Goal: Information Seeking & Learning: Learn about a topic

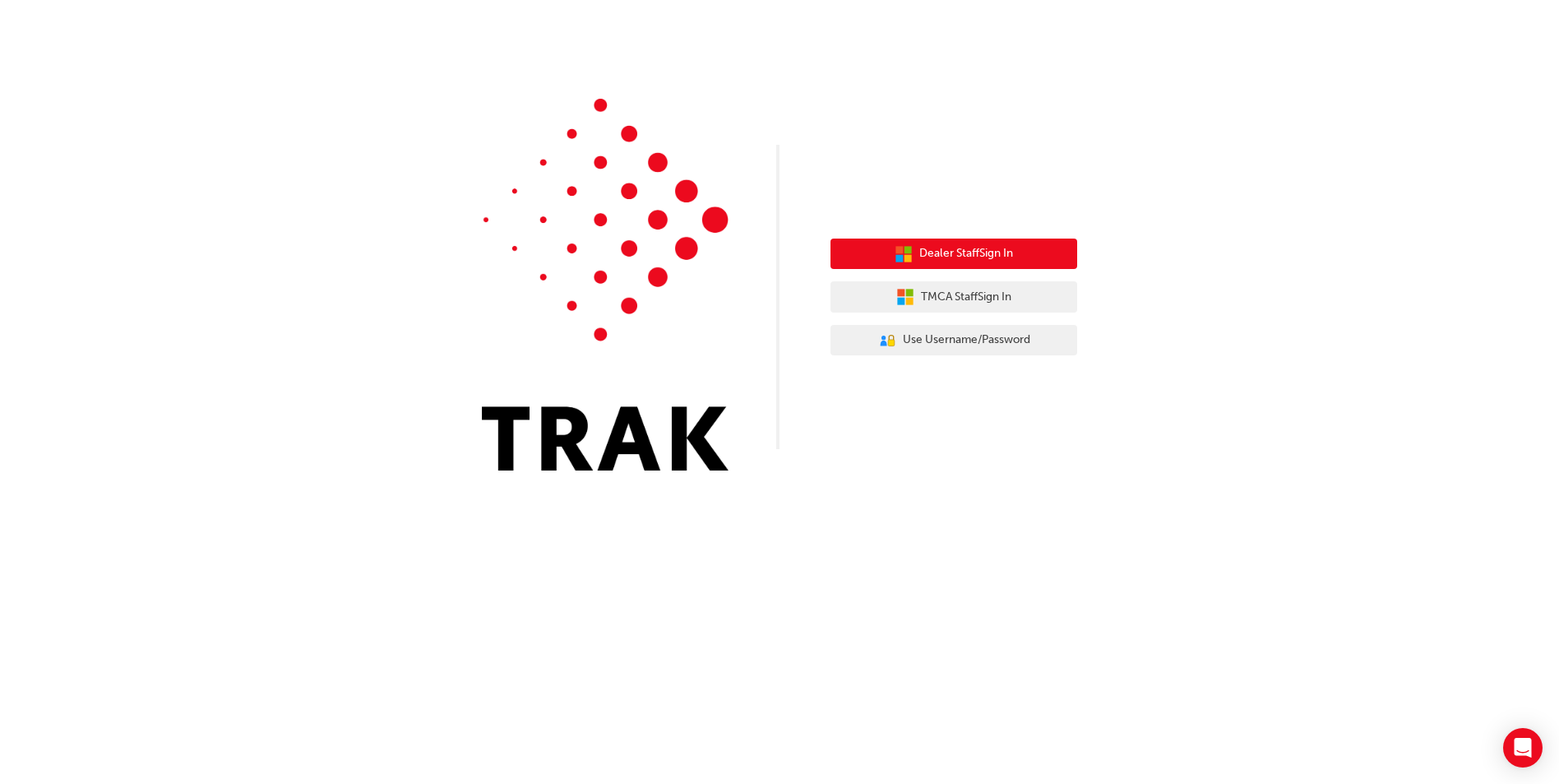
click at [988, 246] on span "Dealer Staff Sign In" at bounding box center [966, 253] width 94 height 19
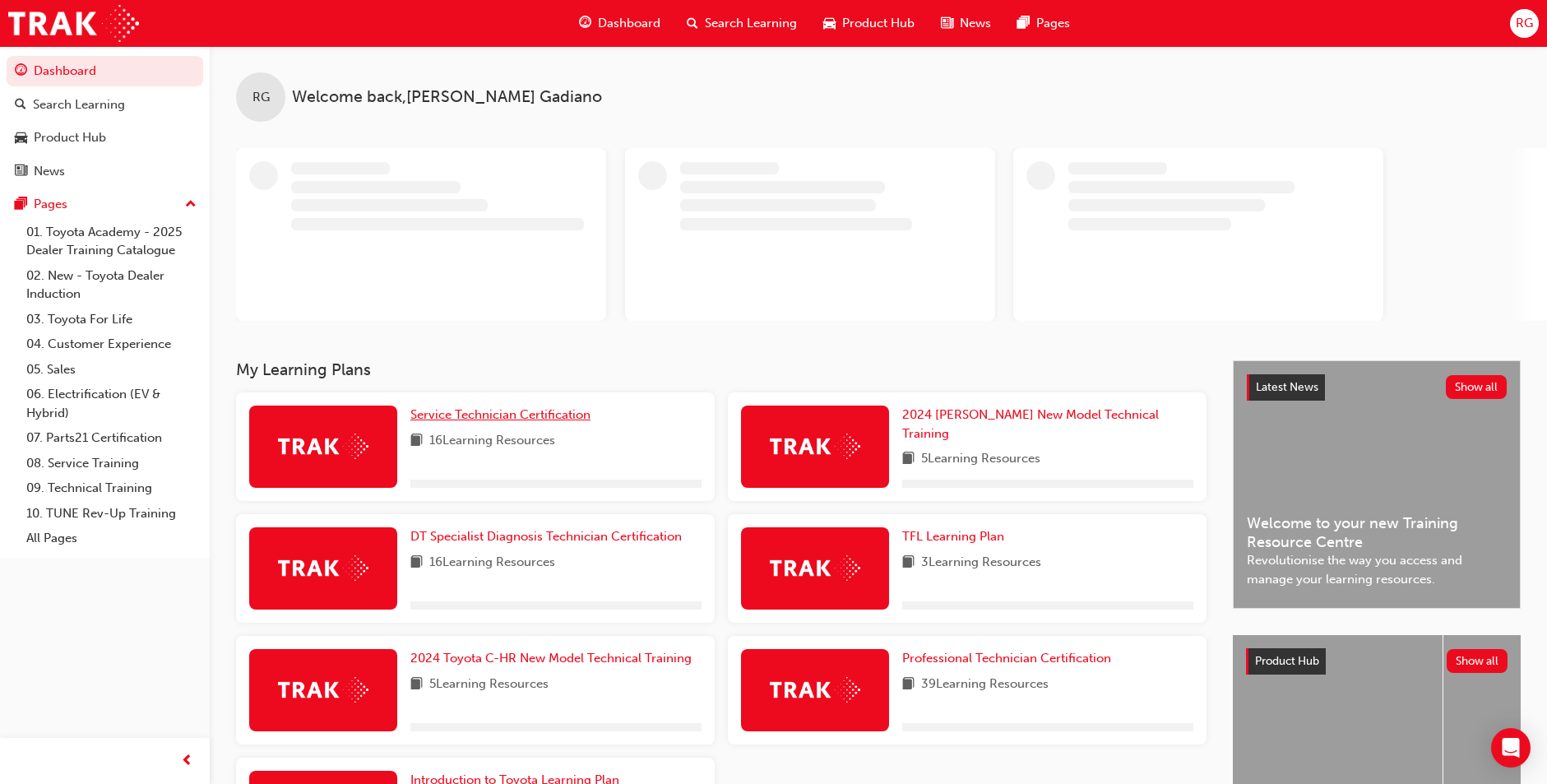
click at [550, 421] on span "Service Technician Certification" at bounding box center [501, 414] width 180 height 15
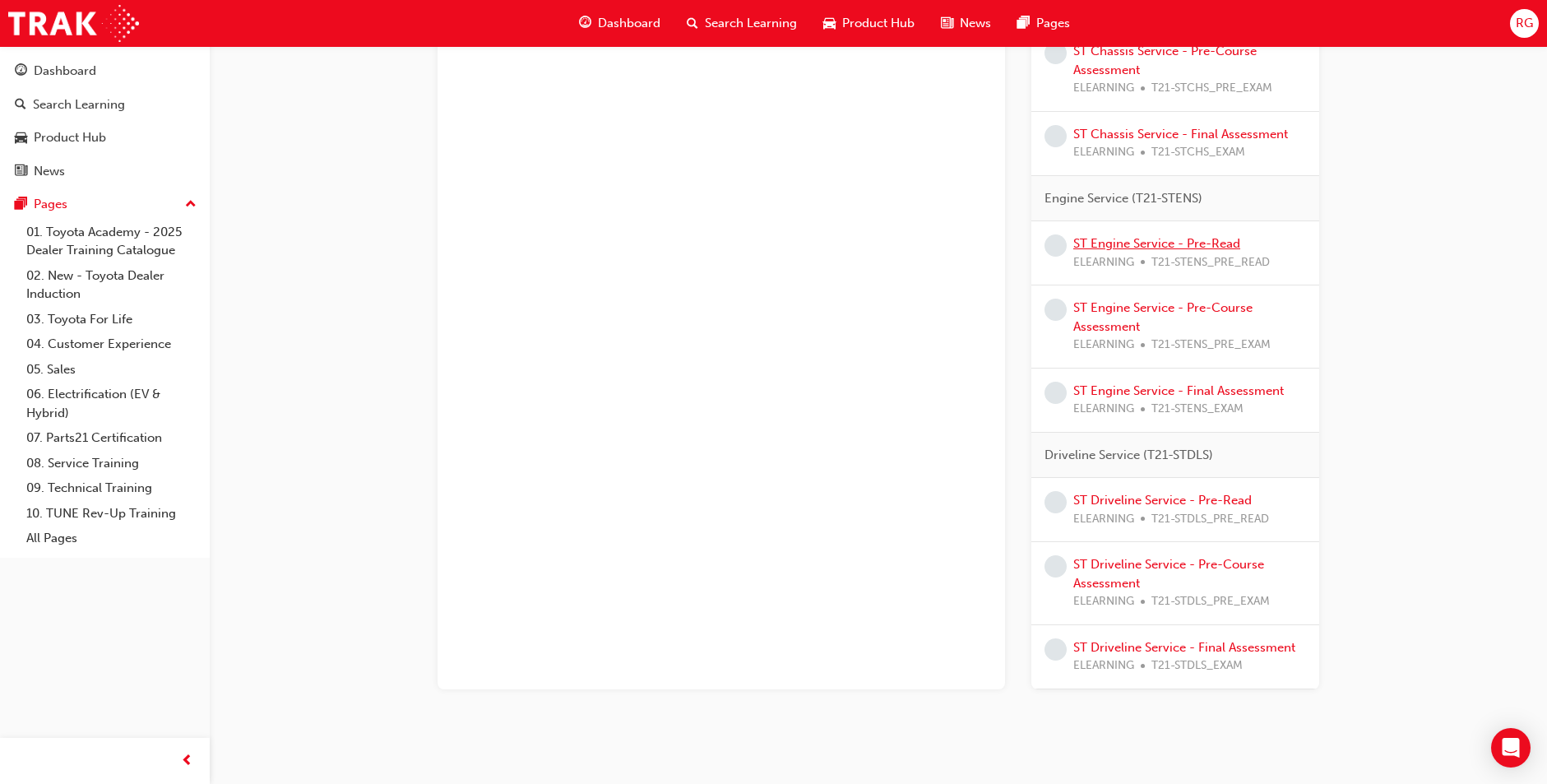
scroll to position [905, 0]
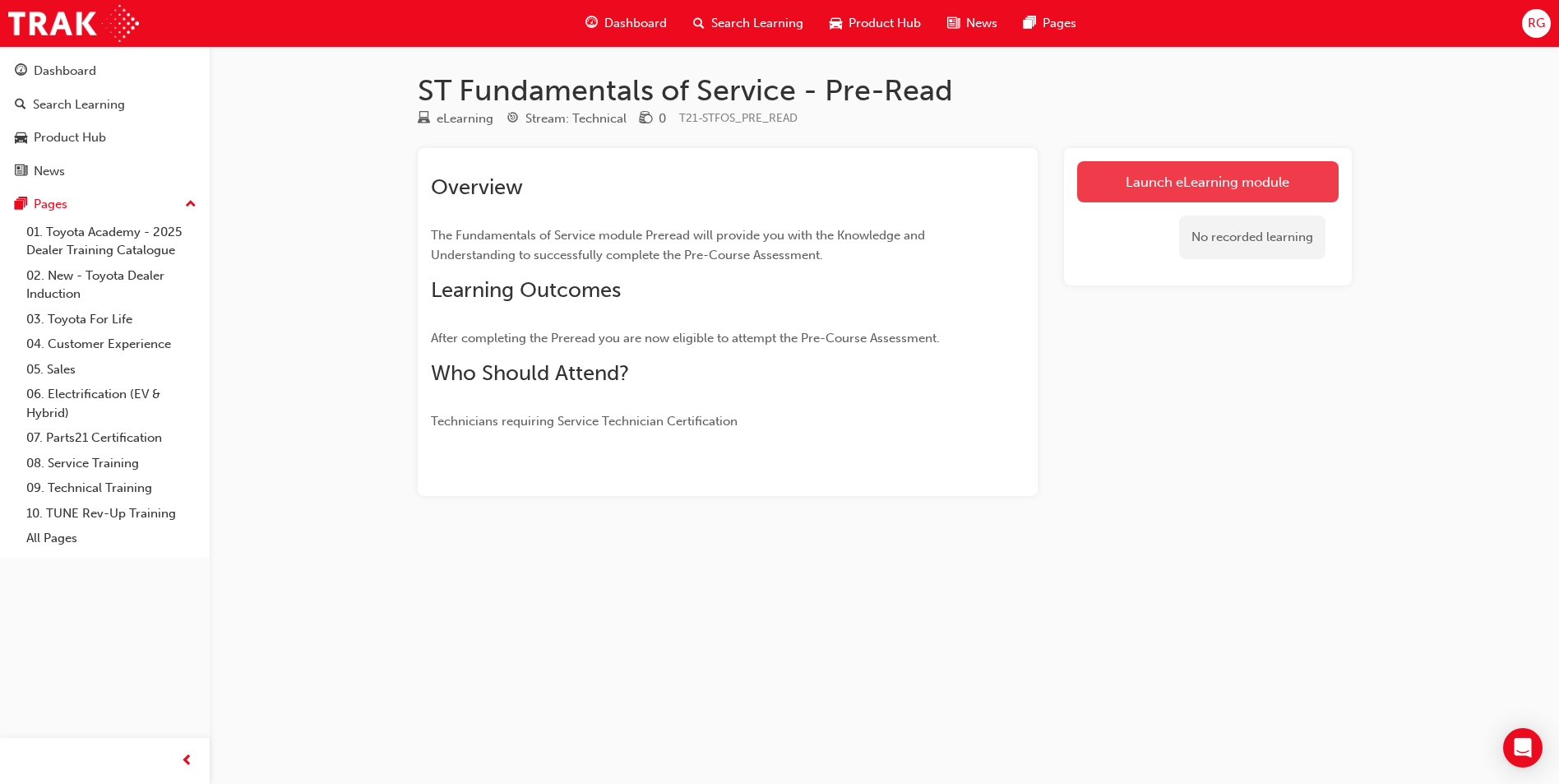
click at [1234, 165] on link "Launch eLearning module" at bounding box center [1208, 181] width 261 height 41
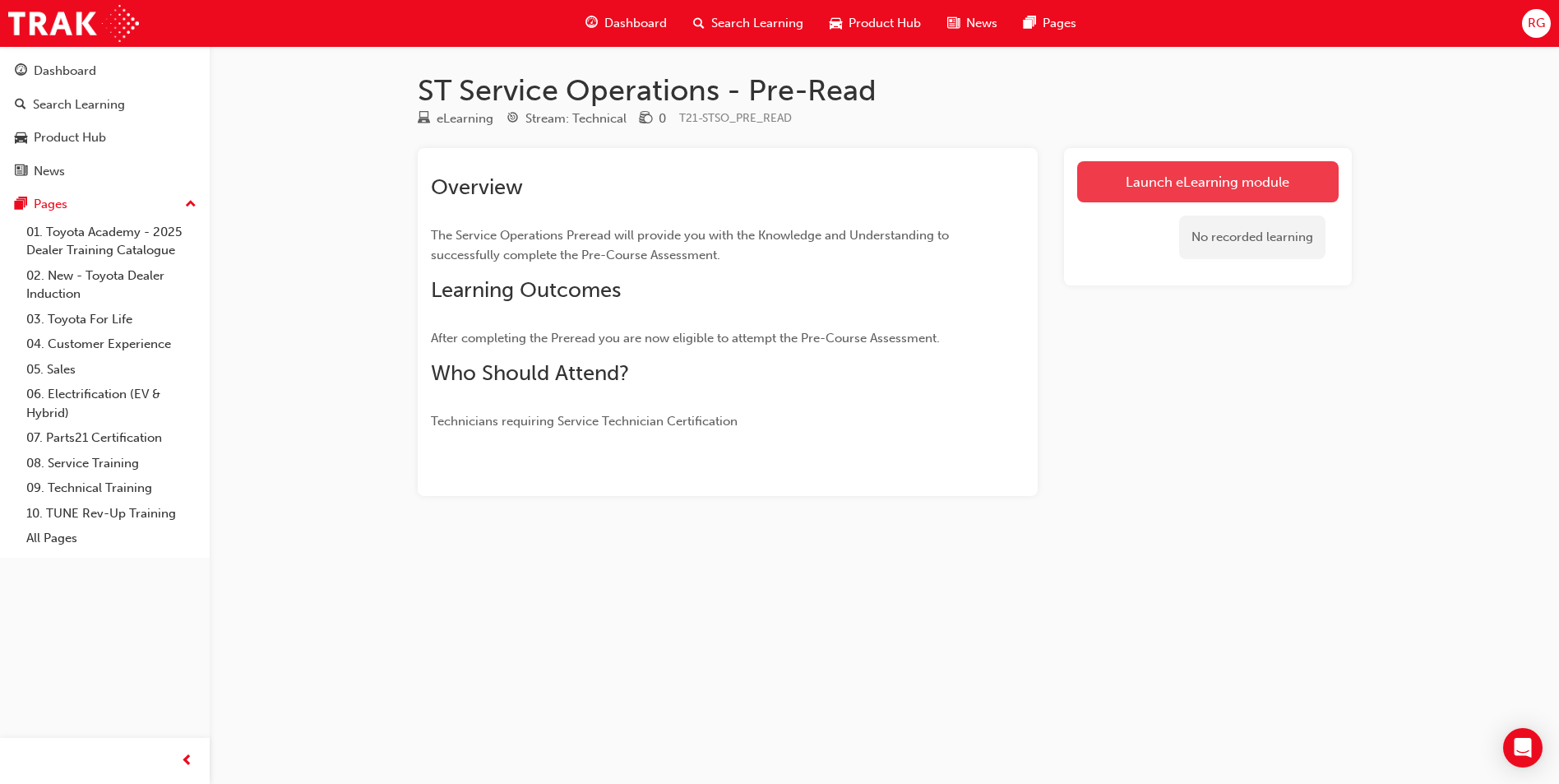
click at [1212, 179] on link "Launch eLearning module" at bounding box center [1208, 181] width 261 height 41
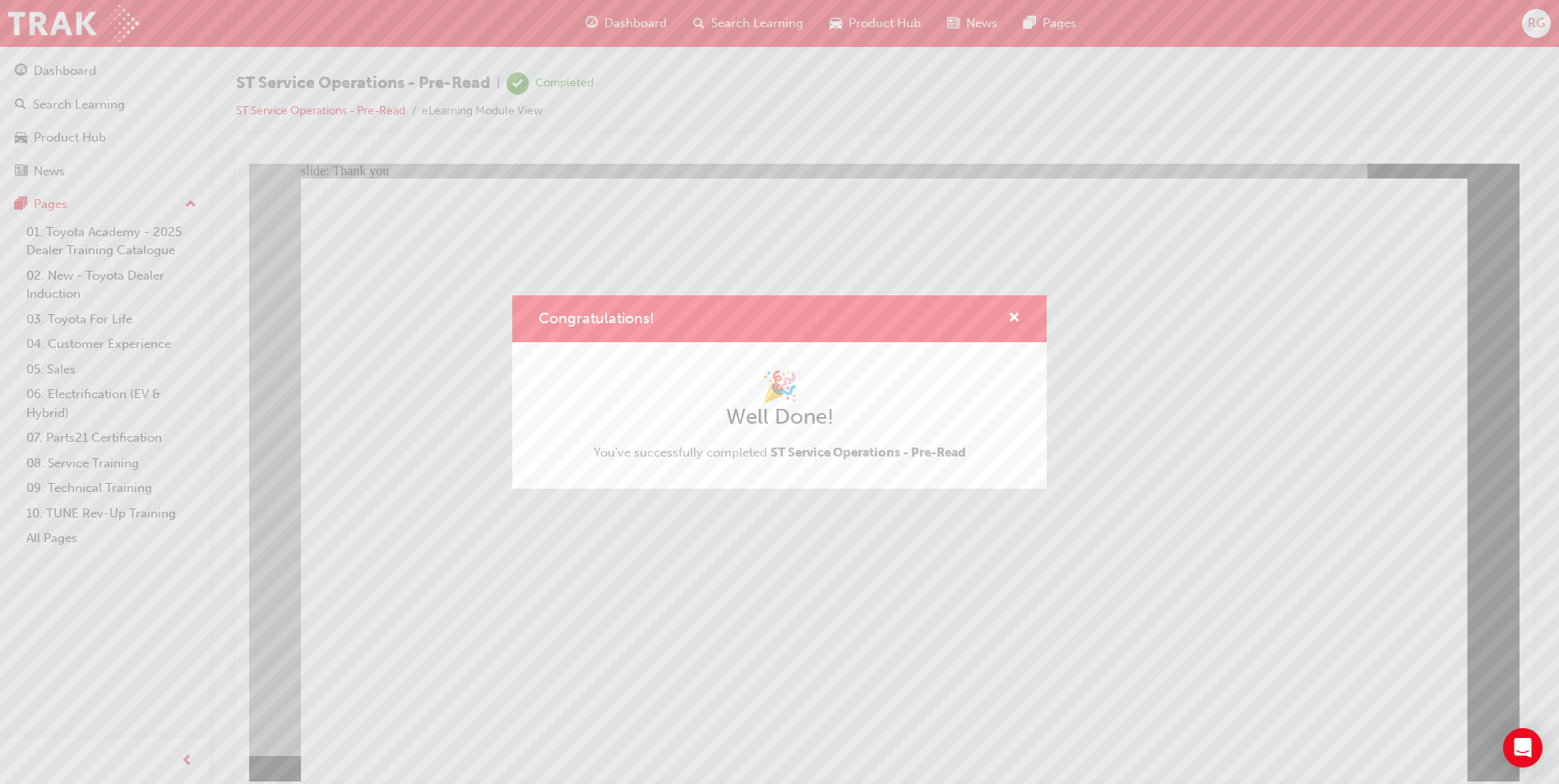
click at [686, 685] on div "Congratulations! 🎉 Well Done! You've successfully completed ST Service Operatio…" at bounding box center [780, 392] width 1559 height 784
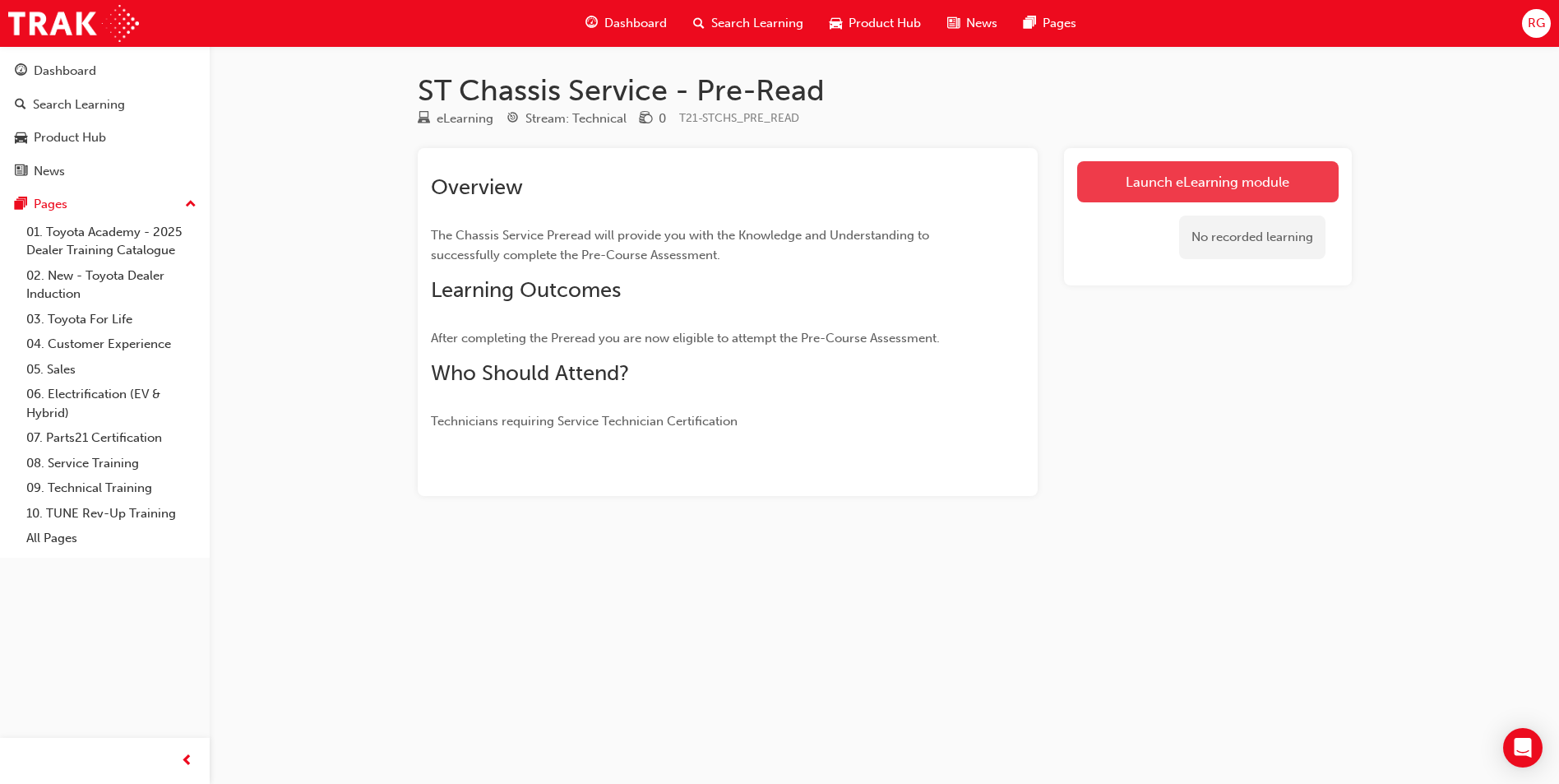
click at [1284, 180] on link "Launch eLearning module" at bounding box center [1208, 181] width 261 height 41
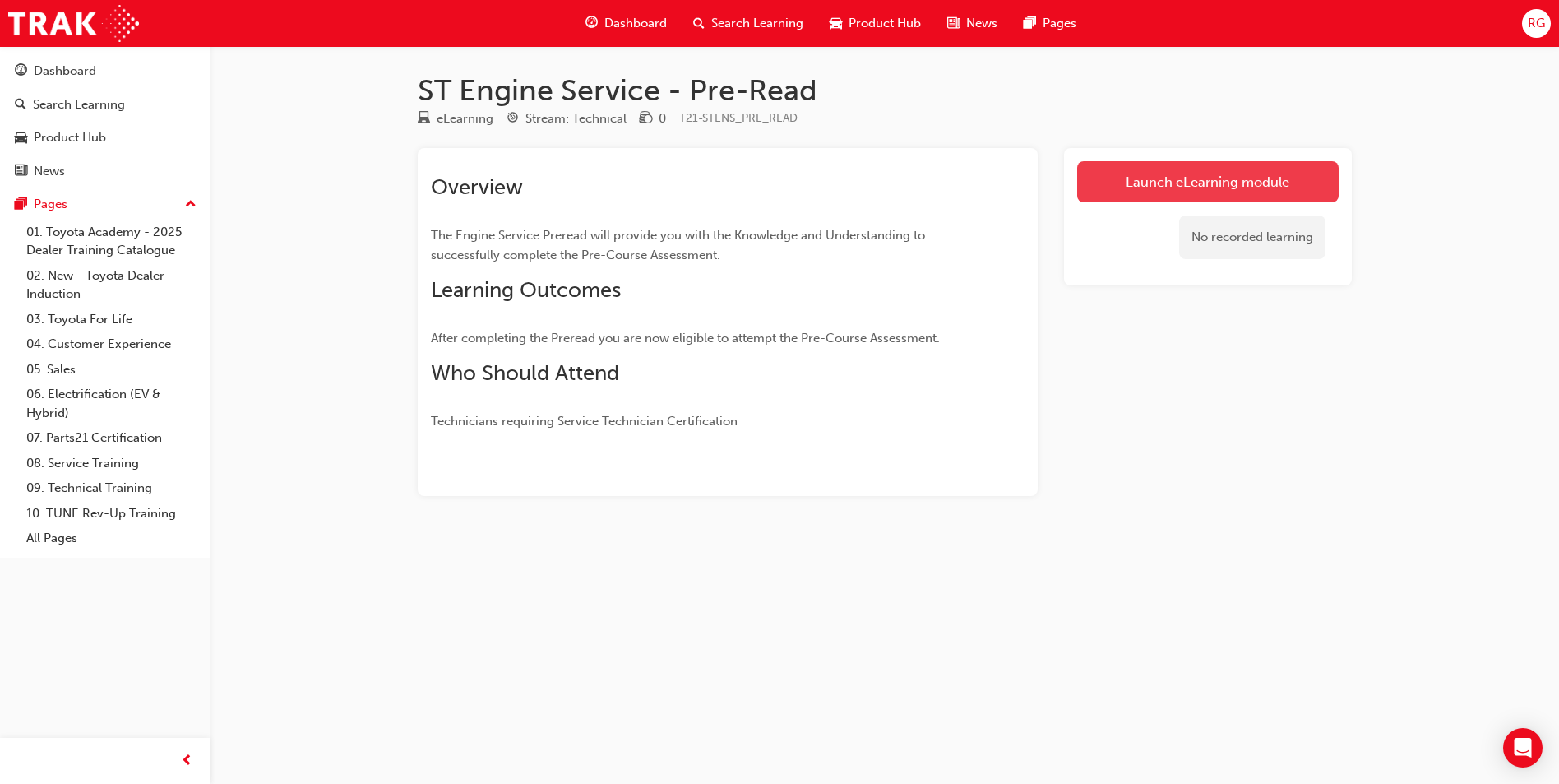
click at [1197, 192] on link "Launch eLearning module" at bounding box center [1208, 181] width 261 height 41
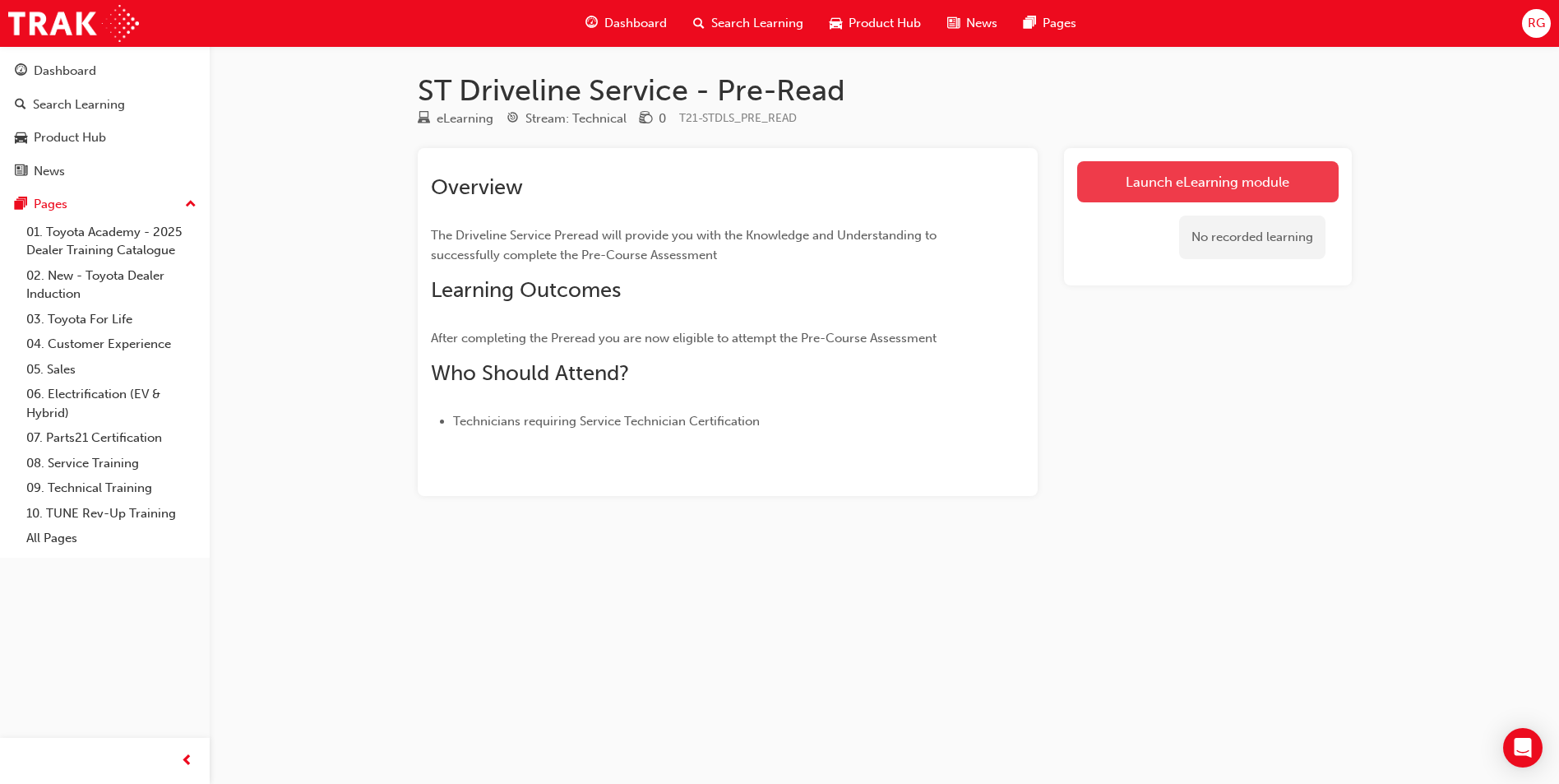
click at [1184, 196] on link "Launch eLearning module" at bounding box center [1208, 181] width 261 height 41
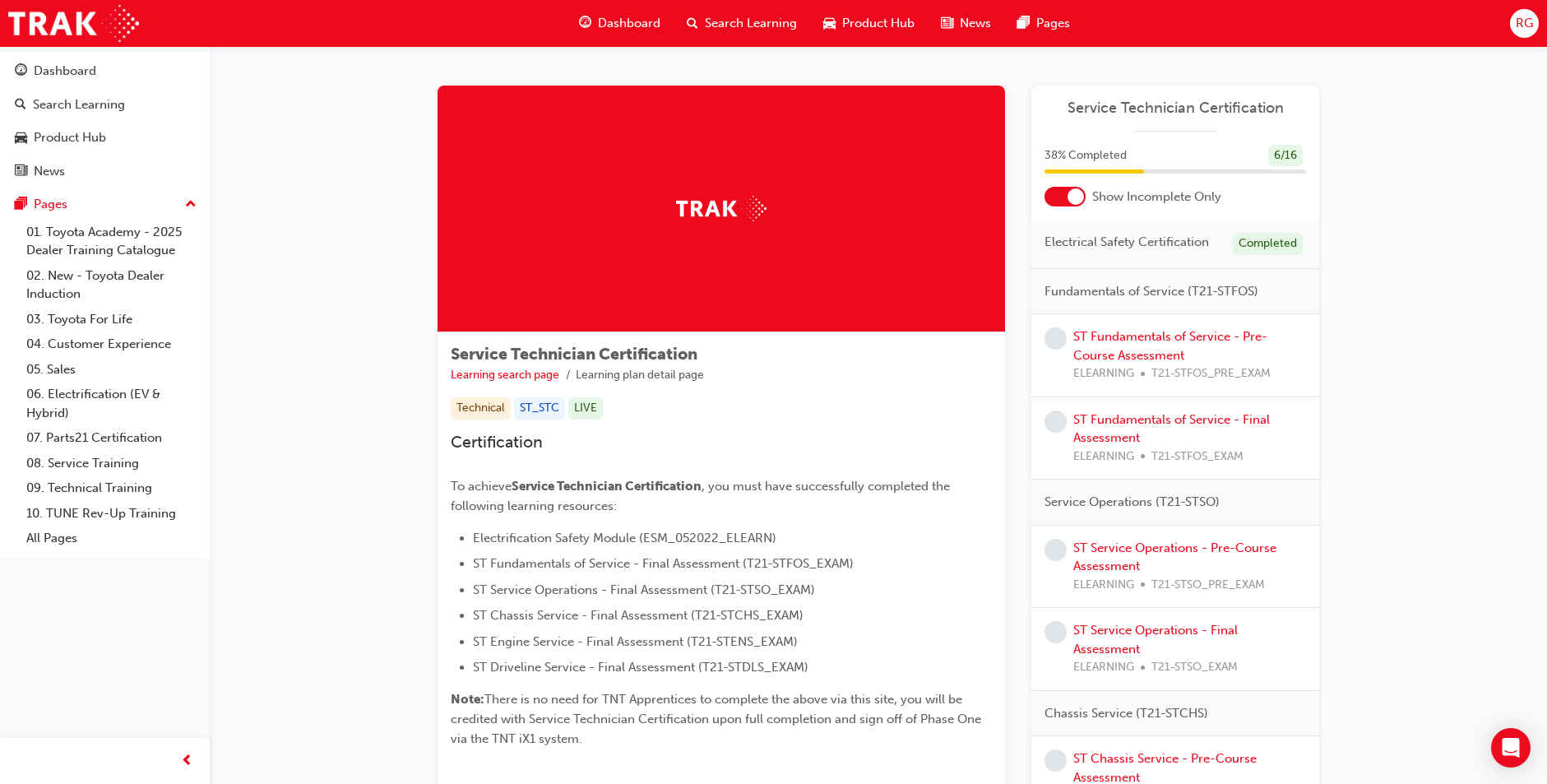
click at [1533, 32] on div "RG" at bounding box center [1524, 23] width 29 height 29
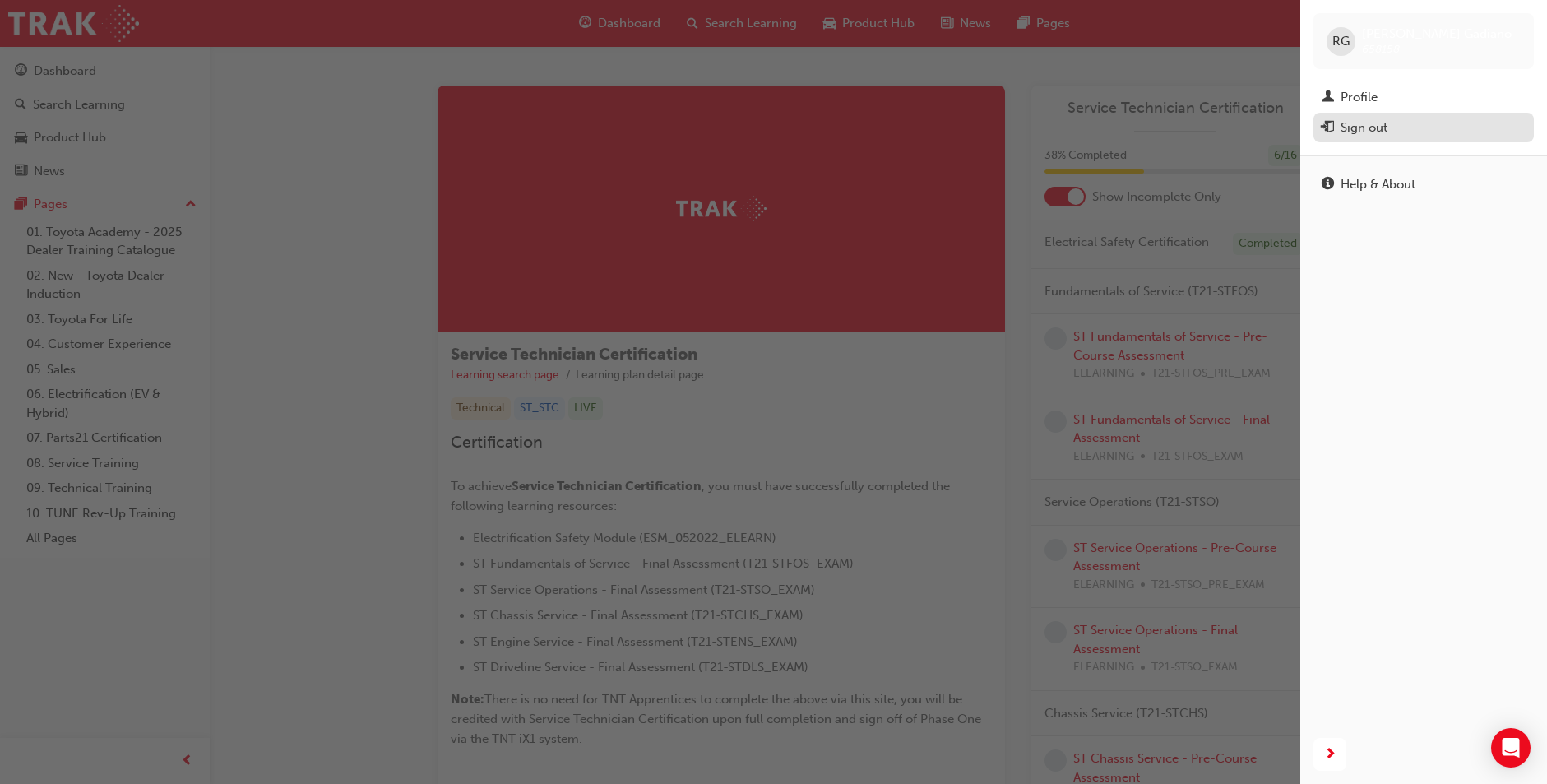
click at [1352, 115] on button "Sign out" at bounding box center [1424, 127] width 221 height 30
